Goal: Transaction & Acquisition: Purchase product/service

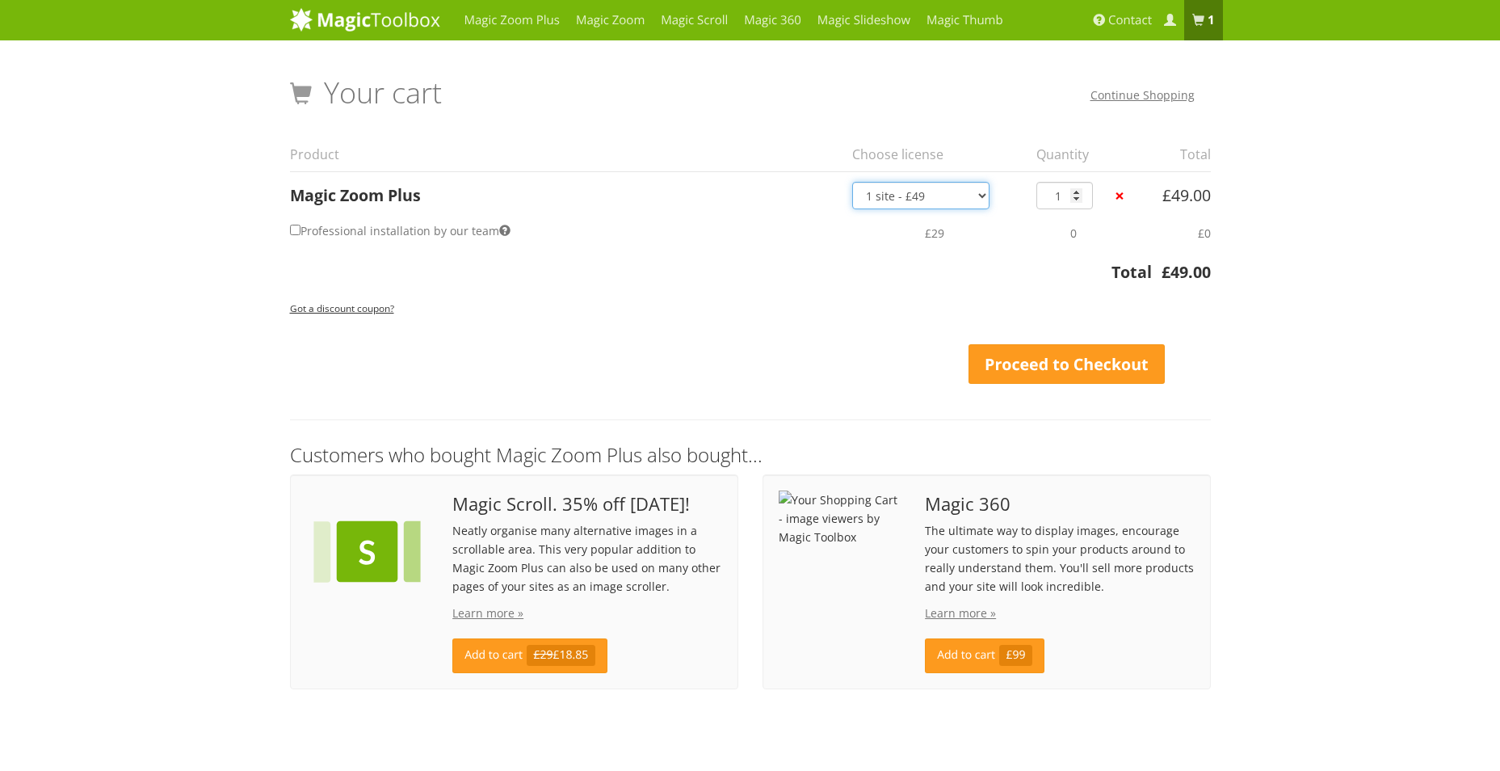
click at [981, 192] on select "1 site - £49 5 websites - £149 10 websites - £249 Unlimited - £599 Bundled - £1…" at bounding box center [920, 195] width 137 height 27
click at [852, 182] on select "1 site - £49 5 websites - £149 10 websites - £249 Unlimited - £599 Bundled - £1…" at bounding box center [920, 195] width 137 height 27
click at [622, 17] on link "Magic Zoom" at bounding box center [610, 20] width 85 height 40
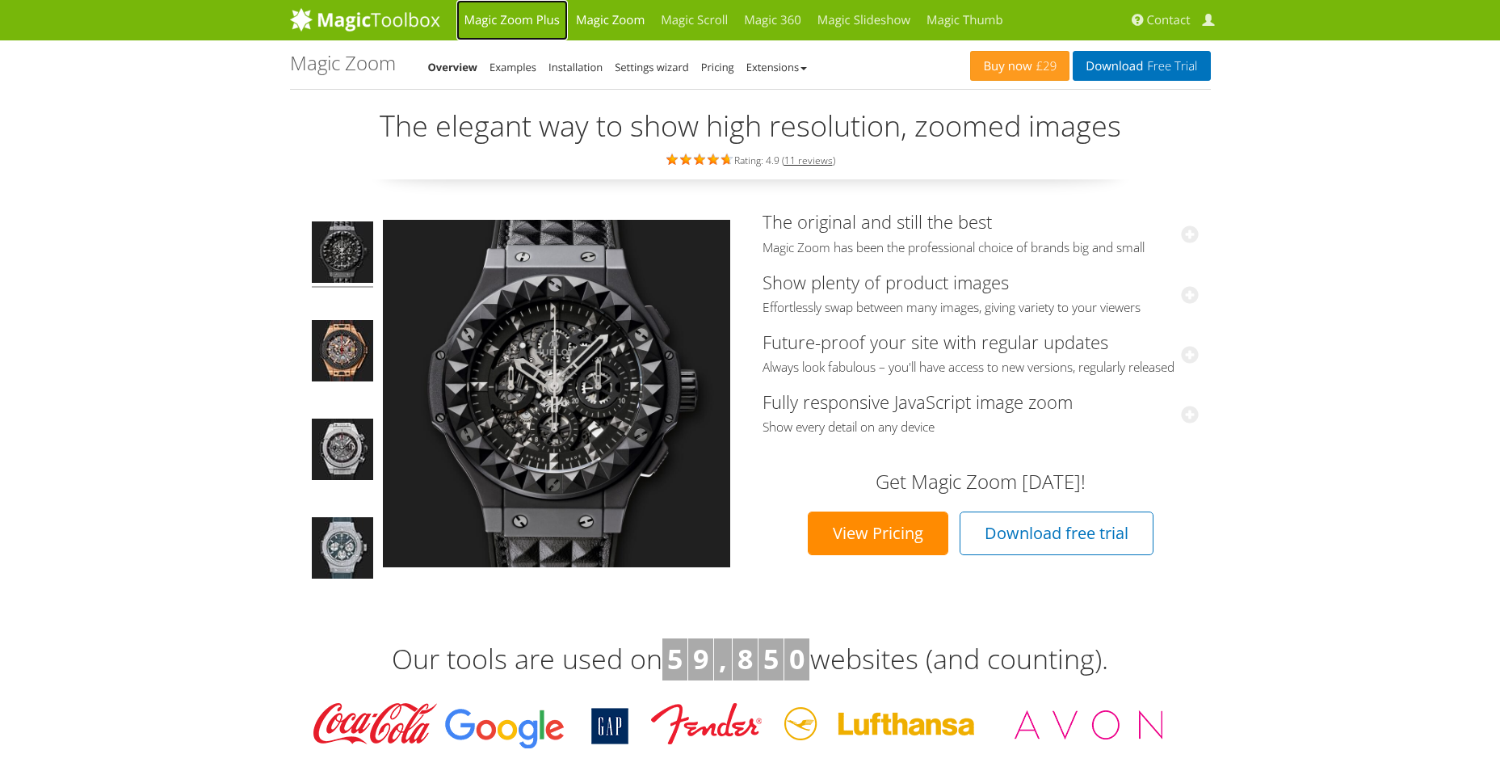
click at [495, 18] on link "Magic Zoom Plus" at bounding box center [513, 20] width 112 height 40
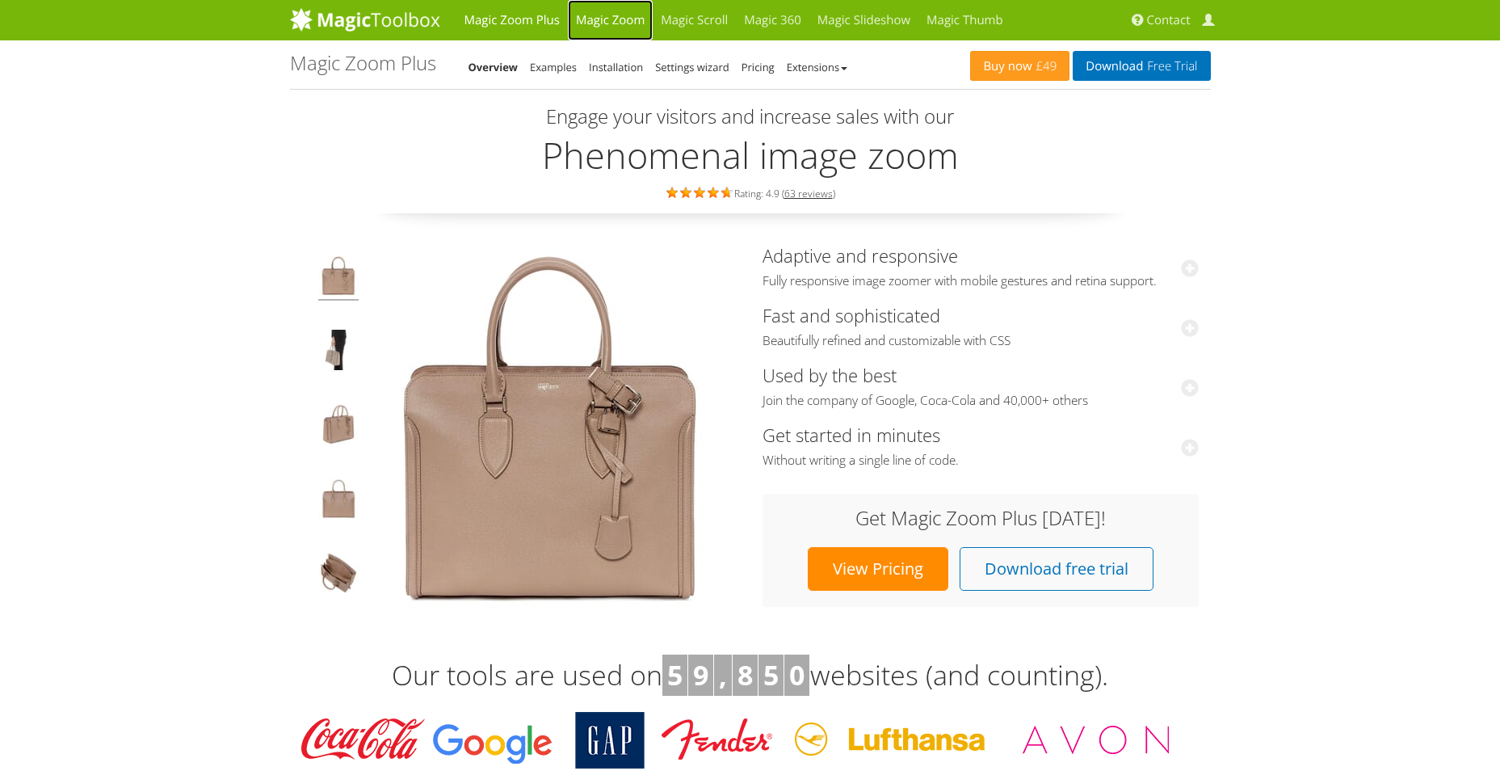
click at [600, 20] on link "Magic Zoom" at bounding box center [610, 20] width 85 height 40
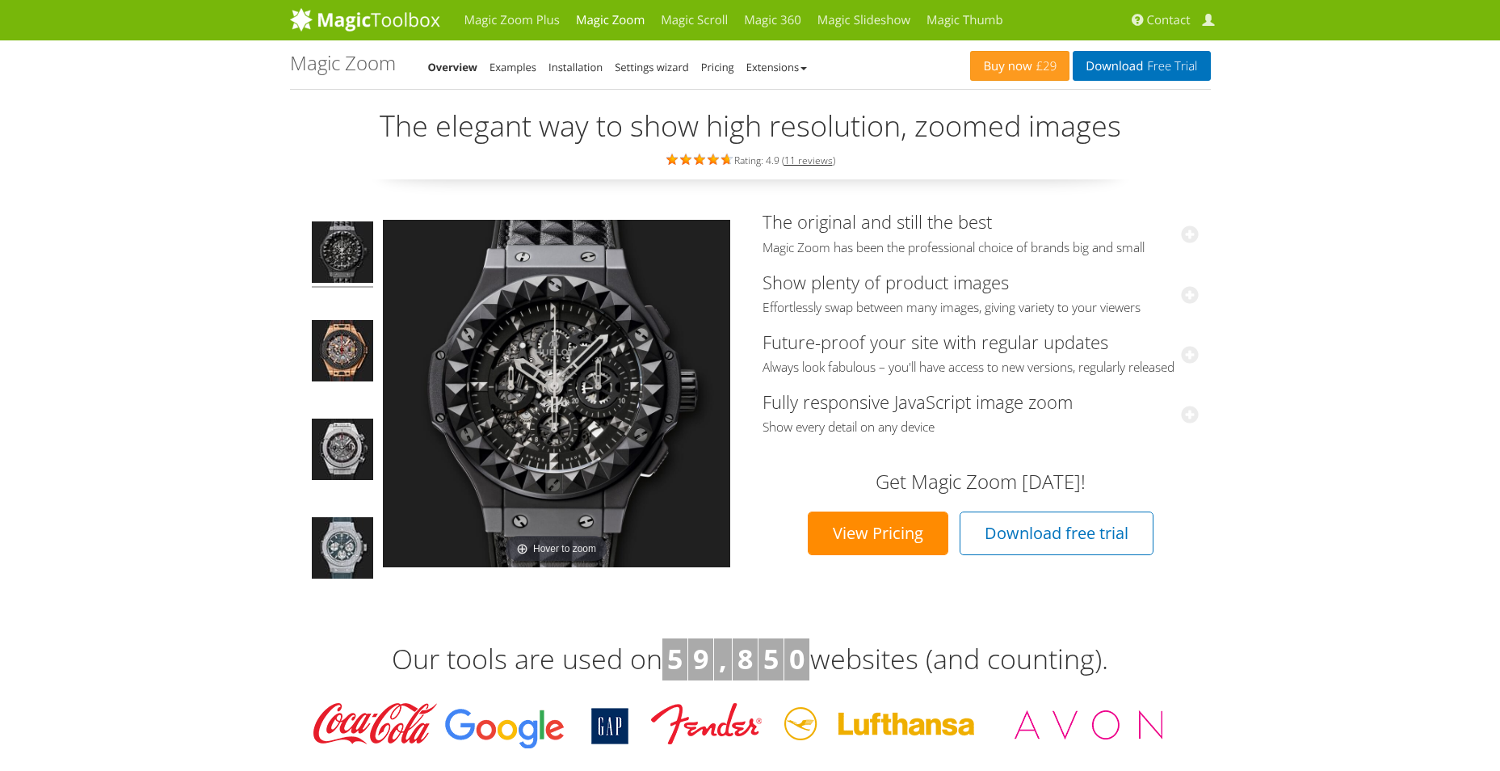
click at [886, 544] on link "View Pricing" at bounding box center [878, 533] width 141 height 44
